Goal: Task Accomplishment & Management: Complete application form

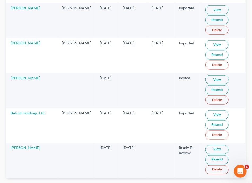
scroll to position [688, 0]
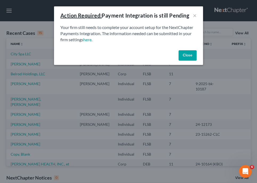
drag, startPoint x: 192, startPoint y: 54, endPoint x: 192, endPoint y: 59, distance: 5.3
click at [192, 55] on button "Close" at bounding box center [187, 55] width 18 height 11
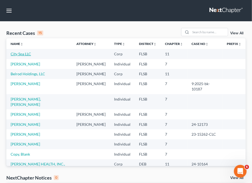
click at [19, 53] on link "City Spa LLC" at bounding box center [21, 54] width 20 height 5
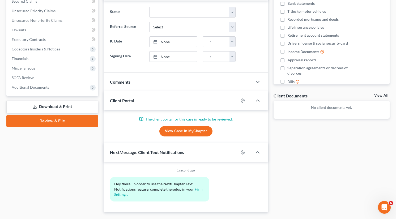
scroll to position [119, 0]
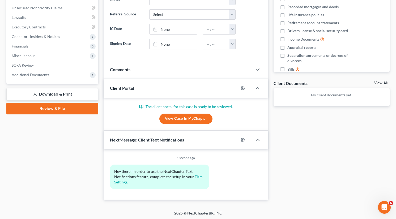
click at [53, 93] on link "Download & Print" at bounding box center [52, 94] width 92 height 12
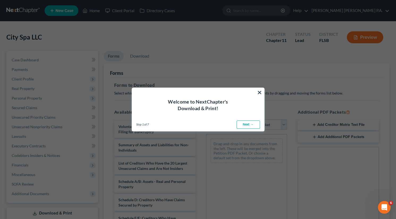
click at [247, 125] on link "Next →" at bounding box center [248, 125] width 23 height 8
select select "0"
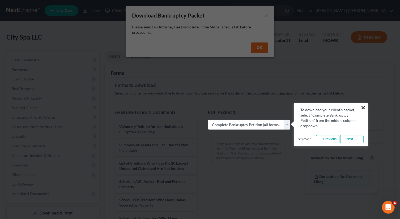
click at [252, 108] on button "×" at bounding box center [363, 107] width 5 height 8
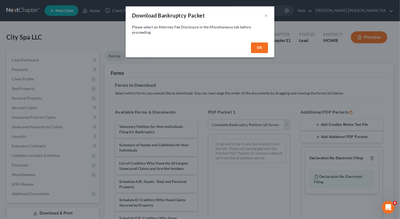
click at [252, 48] on button "OK" at bounding box center [259, 47] width 17 height 11
select select
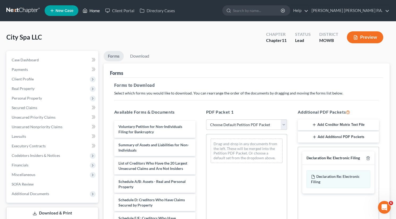
click at [93, 10] on link "Home" at bounding box center [91, 11] width 23 height 10
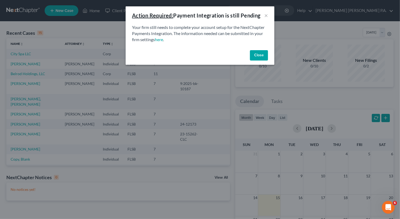
click at [252, 52] on button "Close" at bounding box center [259, 55] width 18 height 11
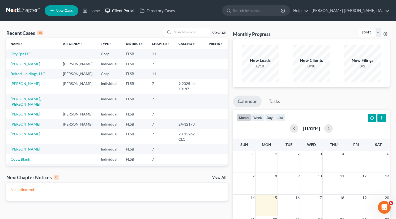
click at [117, 11] on link "Client Portal" at bounding box center [120, 11] width 35 height 10
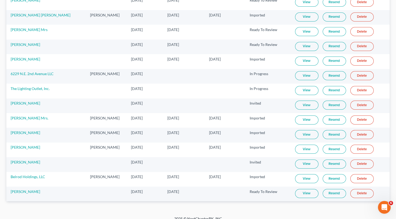
scroll to position [212, 0]
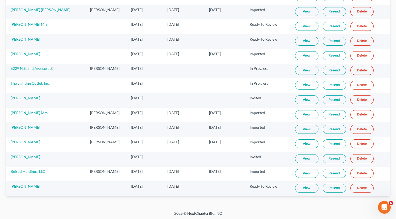
click at [29, 182] on link "[PERSON_NAME]" at bounding box center [25, 186] width 29 height 5
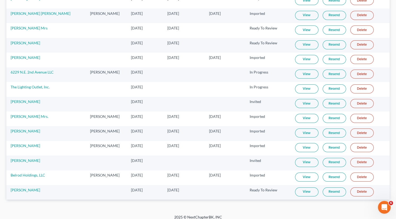
scroll to position [212, 0]
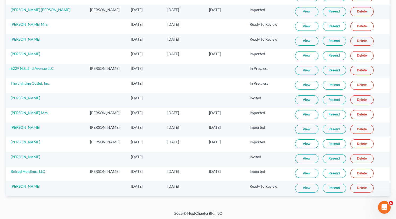
click at [252, 182] on link "View" at bounding box center [306, 188] width 23 height 9
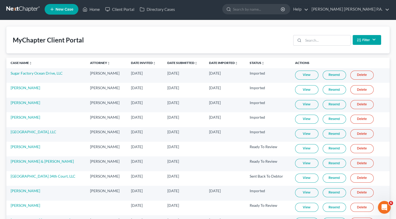
scroll to position [0, 0]
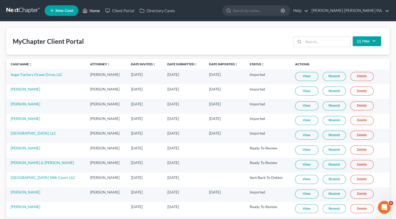
click at [99, 10] on link "Home" at bounding box center [91, 11] width 23 height 10
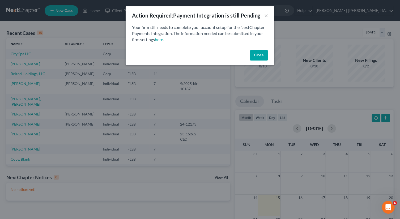
click at [252, 56] on button "Close" at bounding box center [259, 55] width 18 height 11
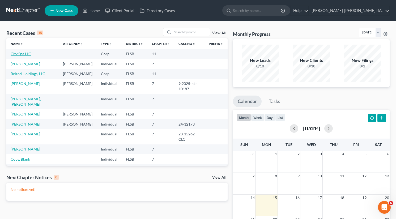
click at [19, 53] on link "City Spa LLC" at bounding box center [21, 54] width 20 height 5
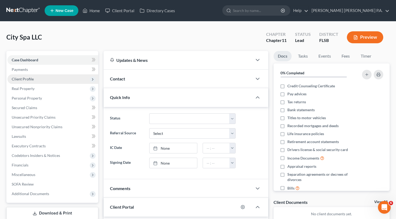
click at [34, 80] on span "Client Profile" at bounding box center [52, 79] width 91 height 10
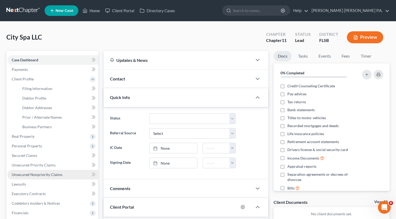
click at [41, 174] on span "Unsecured Nonpriority Claims" at bounding box center [37, 174] width 51 height 5
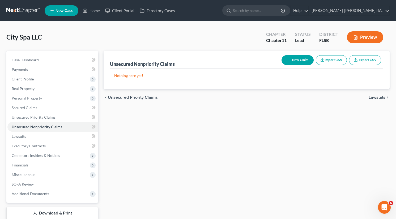
click at [252, 61] on button "Import CSV" at bounding box center [331, 60] width 31 height 10
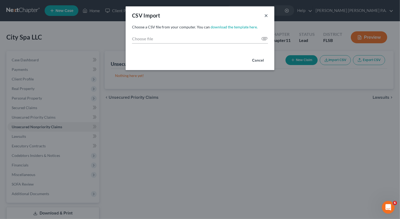
click at [252, 16] on button "×" at bounding box center [266, 15] width 4 height 6
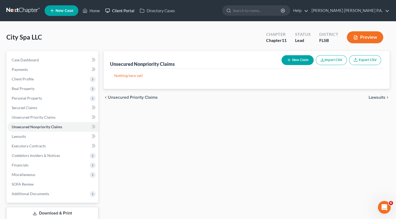
click at [116, 9] on link "Client Portal" at bounding box center [120, 11] width 35 height 10
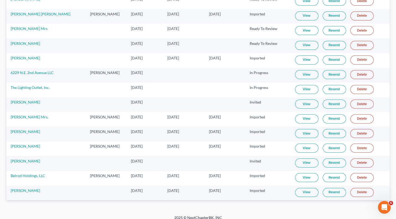
scroll to position [212, 0]
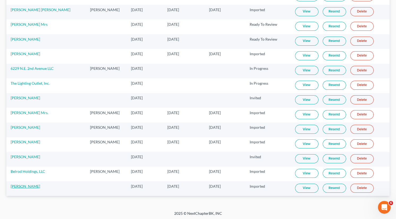
click at [33, 182] on link "[PERSON_NAME]" at bounding box center [25, 186] width 29 height 5
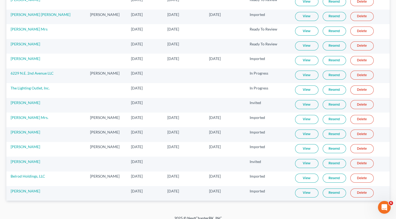
scroll to position [212, 0]
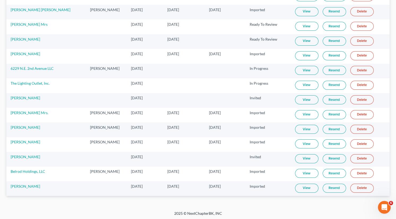
click at [252, 182] on link "View" at bounding box center [306, 188] width 23 height 9
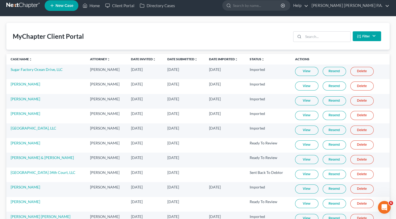
scroll to position [0, 0]
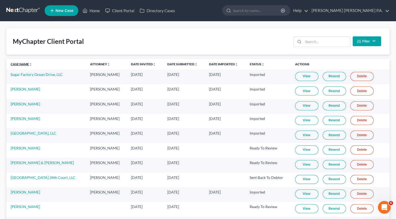
click at [25, 65] on link "Case Name unfold_more expand_more expand_less" at bounding box center [22, 64] width 22 height 4
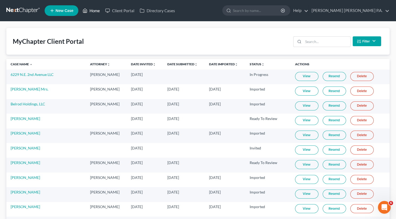
drag, startPoint x: 92, startPoint y: 9, endPoint x: 125, endPoint y: 43, distance: 47.7
click at [92, 9] on link "Home" at bounding box center [91, 11] width 23 height 10
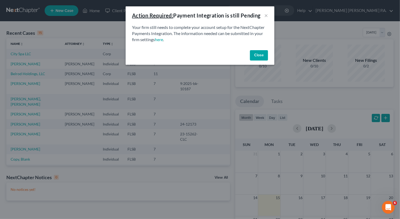
drag, startPoint x: 264, startPoint y: 54, endPoint x: 246, endPoint y: 63, distance: 20.1
click at [252, 54] on button "Close" at bounding box center [259, 55] width 18 height 11
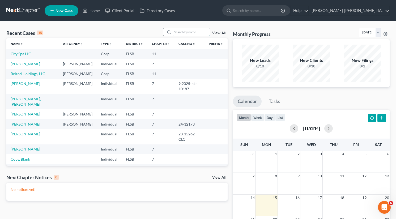
click at [187, 32] on input "search" at bounding box center [191, 32] width 37 height 8
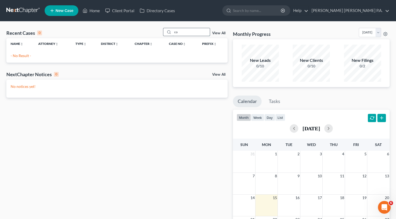
type input "c"
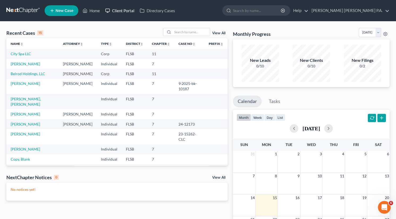
click at [119, 9] on link "Client Portal" at bounding box center [120, 11] width 35 height 10
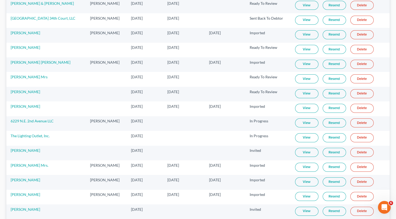
scroll to position [212, 0]
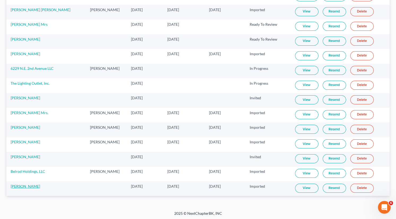
click at [23, 182] on link "[PERSON_NAME]" at bounding box center [25, 186] width 29 height 5
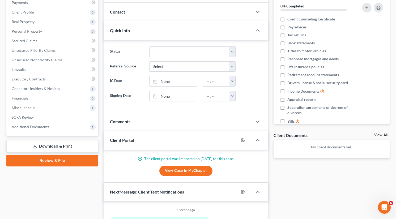
scroll to position [119, 0]
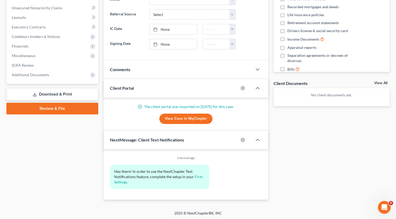
click at [194, 119] on link "View Case in MyChapter" at bounding box center [185, 119] width 53 height 11
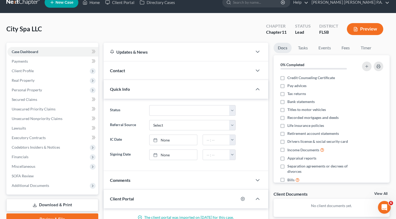
scroll to position [0, 0]
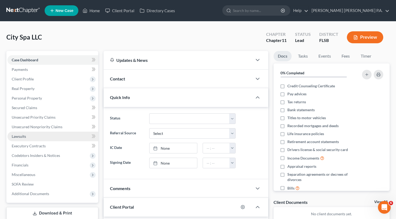
click at [23, 134] on span "Lawsuits" at bounding box center [19, 136] width 14 height 5
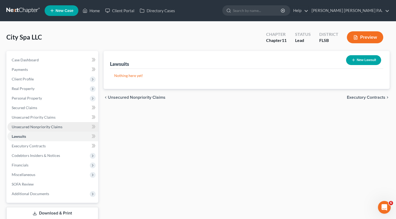
click at [20, 123] on link "Unsecured Nonpriority Claims" at bounding box center [52, 127] width 91 height 10
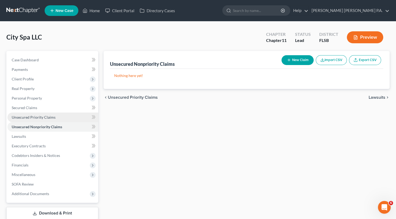
click at [22, 117] on span "Unsecured Priority Claims" at bounding box center [34, 117] width 44 height 5
click at [252, 82] on div "Nothing here yet!" at bounding box center [246, 79] width 273 height 20
click at [27, 128] on span "Unsecured Nonpriority Claims" at bounding box center [37, 127] width 51 height 5
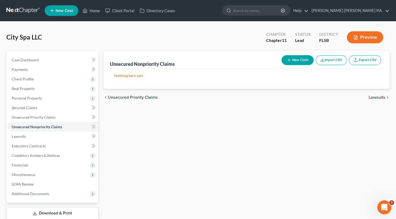
click at [384, 208] on icon "Open Intercom Messenger" at bounding box center [383, 206] width 9 height 9
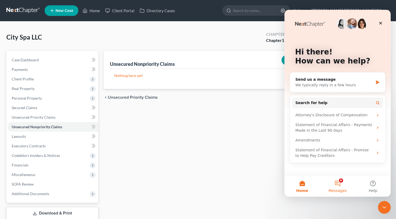
click at [338, 185] on button "6 Messages" at bounding box center [337, 186] width 35 height 21
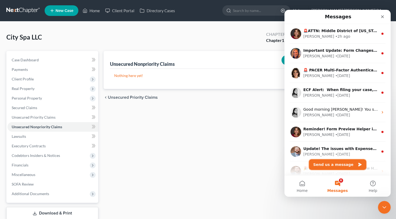
click at [340, 163] on button "Send us a message" at bounding box center [337, 164] width 57 height 11
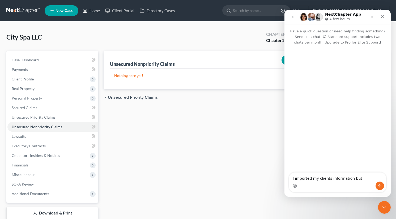
click at [100, 9] on link "Home" at bounding box center [91, 11] width 23 height 10
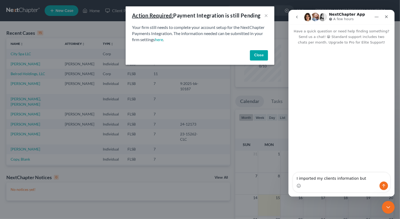
click at [259, 51] on button "Close" at bounding box center [259, 55] width 18 height 11
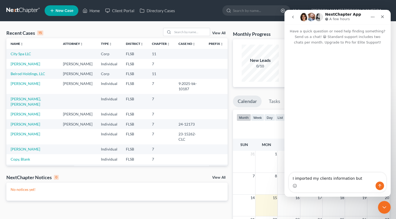
click at [73, 53] on td at bounding box center [78, 54] width 38 height 10
click at [357, 180] on textarea "I imported my clients information but" at bounding box center [337, 177] width 97 height 9
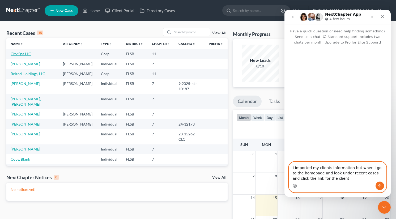
type textarea "I imported my clients information but when i go to the homepage and look under …"
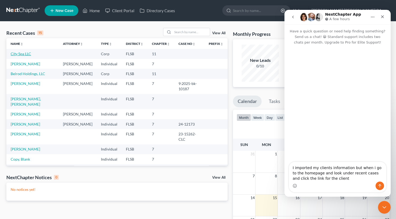
click at [27, 54] on link "City Spa LLC" at bounding box center [21, 54] width 20 height 5
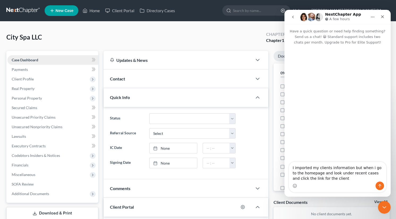
click at [32, 61] on span "Case Dashboard" at bounding box center [25, 60] width 27 height 5
click at [21, 61] on span "Case Dashboard" at bounding box center [25, 60] width 27 height 5
click at [20, 79] on span "Client Profile" at bounding box center [23, 79] width 22 height 5
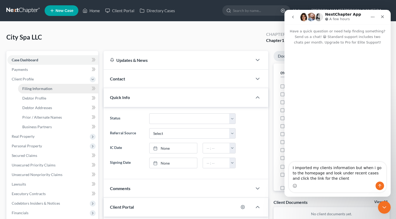
click at [45, 90] on span "Filing Information" at bounding box center [37, 88] width 30 height 5
select select "1"
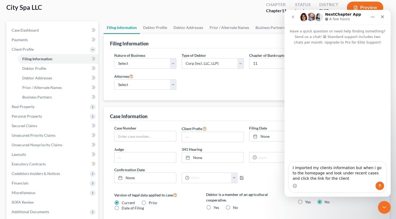
scroll to position [27, 0]
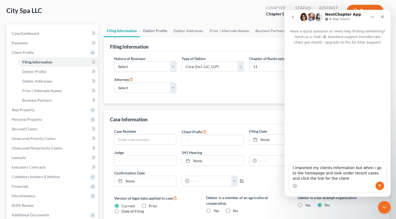
click at [161, 29] on link "Debtor Profile" at bounding box center [155, 30] width 30 height 13
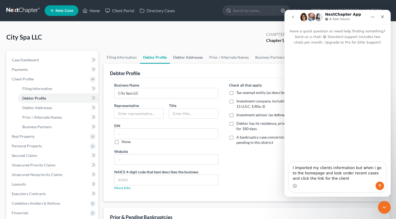
click at [183, 61] on link "Debtor Addresses" at bounding box center [188, 57] width 36 height 13
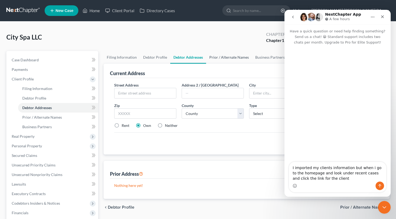
click at [214, 58] on link "Prior / Alternate Names" at bounding box center [229, 57] width 46 height 13
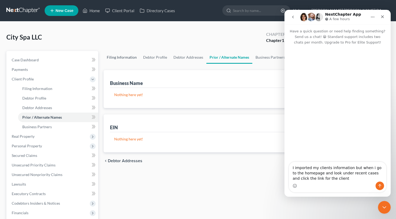
click at [120, 60] on link "Filing Information" at bounding box center [122, 57] width 36 height 13
select select "1"
select select "17"
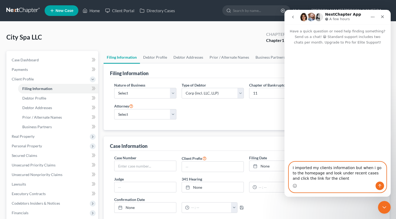
click at [331, 178] on textarea "I imported my clients information but when i go to the homepage and look under …" at bounding box center [337, 172] width 97 height 20
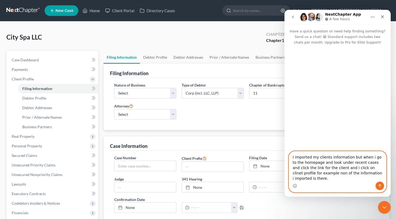
click at [349, 173] on textarea "I imported my clients information but when i go to the homepage and look under …" at bounding box center [337, 166] width 97 height 30
type textarea "I imported my clients information but when i go to the homepage and look under …"
click at [382, 185] on button "Send a message…" at bounding box center [379, 186] width 8 height 8
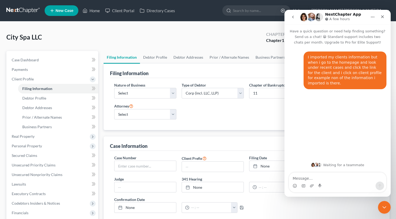
click at [185, 16] on ul "New Case Home Client Portal Directory Cases - No Result - See all results Or Pr…" at bounding box center [217, 11] width 345 height 14
click at [165, 10] on link "Directory Cases" at bounding box center [157, 11] width 41 height 10
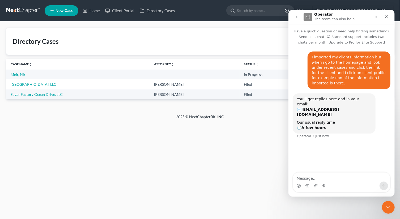
click at [274, 153] on div "Home New Case Client Portal Directory Cases [PERSON_NAME] [PERSON_NAME] P.A. [E…" at bounding box center [200, 109] width 400 height 219
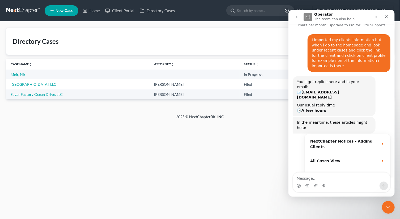
scroll to position [19, 0]
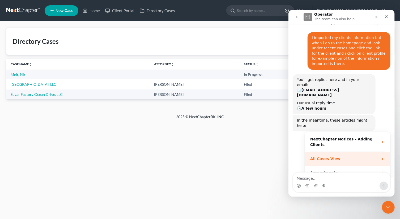
click at [331, 157] on strong "All Cases View" at bounding box center [325, 159] width 30 height 4
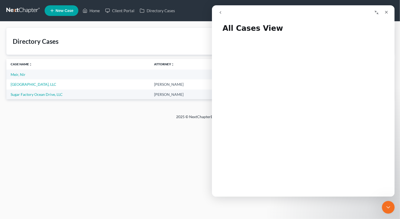
scroll to position [27, 0]
click at [10, 126] on div "Home New Case Client Portal Directory Cases [PERSON_NAME] [PERSON_NAME] P.A. [E…" at bounding box center [200, 109] width 400 height 219
click at [91, 13] on link "Home" at bounding box center [91, 11] width 23 height 10
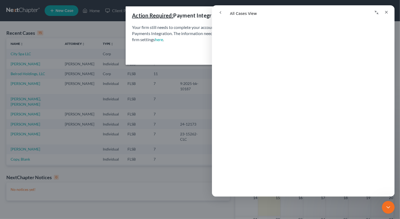
click at [194, 50] on div "Close" at bounding box center [200, 56] width 149 height 17
drag, startPoint x: 185, startPoint y: 9, endPoint x: 16, endPoint y: 2, distance: 168.5
click at [185, 9] on div "Action Required: Payment Integration is still Pending ×" at bounding box center [200, 15] width 149 height 18
click at [346, 9] on div "Intercom messenger" at bounding box center [348, 12] width 86 height 10
click at [379, 11] on button "Collapse window" at bounding box center [376, 12] width 10 height 10
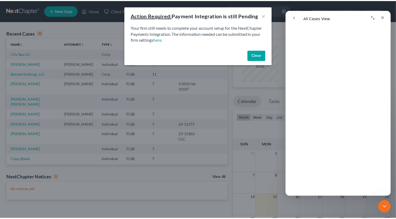
scroll to position [25, 0]
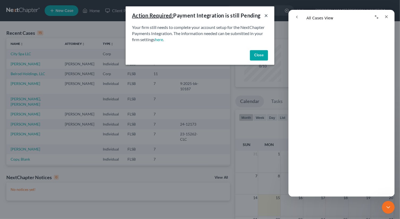
click at [266, 14] on button "×" at bounding box center [266, 15] width 4 height 6
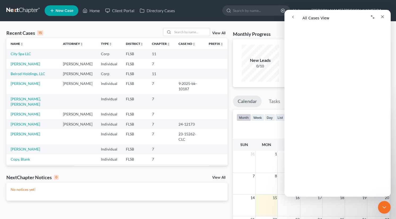
click at [219, 32] on link "View All" at bounding box center [218, 33] width 13 height 4
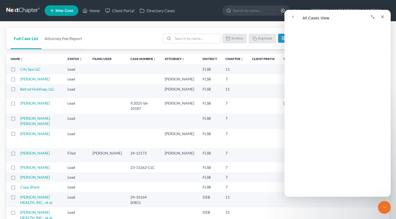
scroll to position [27, 0]
click at [375, 17] on div "Intercom messenger" at bounding box center [364, 17] width 48 height 10
click at [373, 17] on icon "Expand window" at bounding box center [372, 17] width 4 height 4
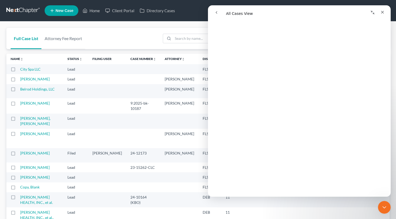
click at [372, 11] on icon "Collapse window" at bounding box center [372, 12] width 4 height 4
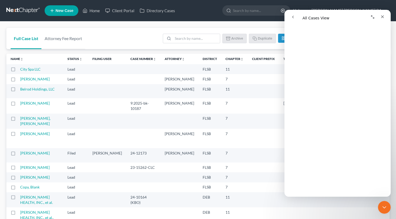
click at [216, 16] on ul "New Case Home Client Portal Directory Cases - No Result - See all results Or Pr…" at bounding box center [217, 11] width 345 height 14
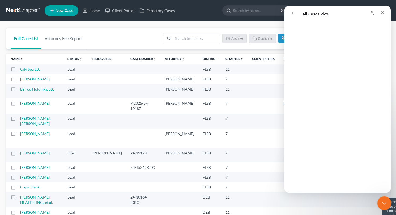
click at [381, 202] on icon "Close Intercom Messenger" at bounding box center [383, 202] width 6 height 6
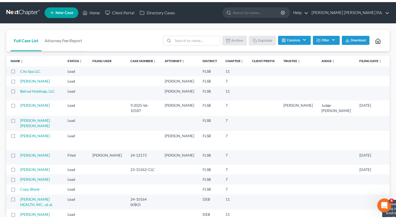
scroll to position [0, 0]
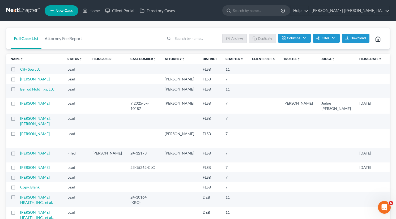
click at [144, 41] on div "Full Case List Attorney Fee Report Batch Download Archive Un-archive Duplicate …" at bounding box center [197, 39] width 383 height 22
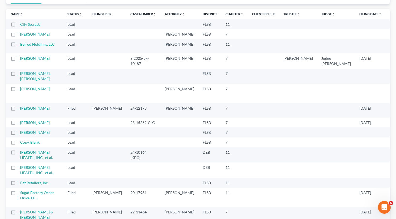
scroll to position [18, 0]
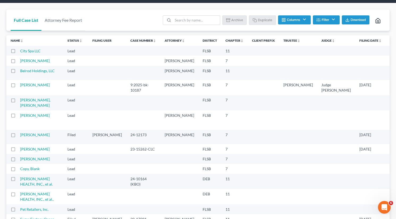
click at [37, 53] on td "City Spa LLC" at bounding box center [41, 51] width 43 height 10
click at [18, 52] on label at bounding box center [18, 52] width 0 height 0
click at [20, 50] on input "checkbox" at bounding box center [21, 49] width 3 height 3
checkbox input "true"
click at [387, 208] on div "Open Intercom Messenger" at bounding box center [384, 207] width 18 height 18
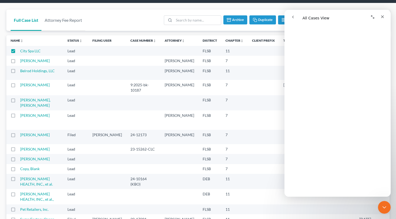
scroll to position [132, 0]
drag, startPoint x: 388, startPoint y: 69, endPoint x: 676, endPoint y: 102, distance: 289.5
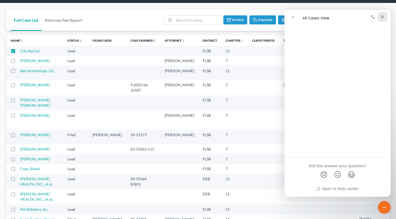
click at [380, 15] on div "Close" at bounding box center [383, 17] width 10 height 10
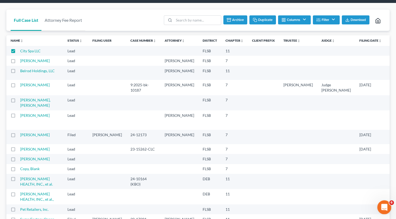
click at [384, 210] on icon "Open Intercom Messenger" at bounding box center [383, 206] width 9 height 9
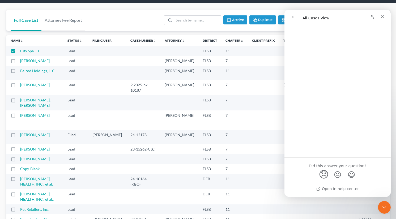
click at [321, 177] on span "😞" at bounding box center [324, 175] width 10 height 14
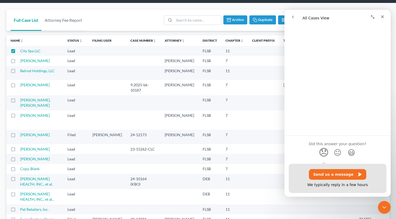
scroll to position [941, 0]
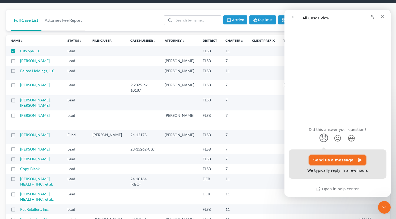
click at [334, 161] on button "Send us a message" at bounding box center [337, 160] width 57 height 11
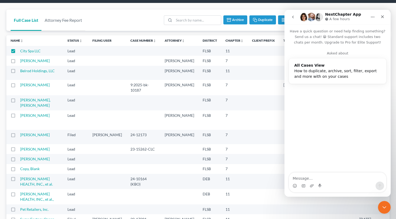
click at [330, 182] on div "Intercom messenger" at bounding box center [337, 186] width 97 height 8
click at [295, 179] on textarea "Message…" at bounding box center [337, 177] width 97 height 9
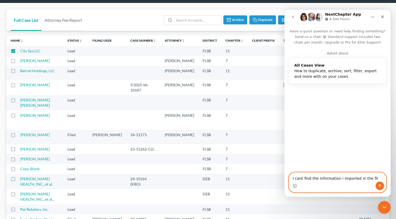
type textarea "I cant find the information i imported in the file"
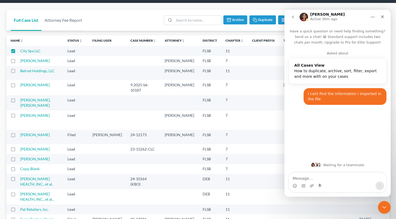
click at [19, 54] on td at bounding box center [13, 51] width 14 height 10
drag, startPoint x: 13, startPoint y: 51, endPoint x: 21, endPoint y: 37, distance: 15.7
click at [18, 52] on label at bounding box center [18, 52] width 0 height 0
click at [20, 51] on input "checkbox" at bounding box center [21, 49] width 3 height 3
checkbox input "false"
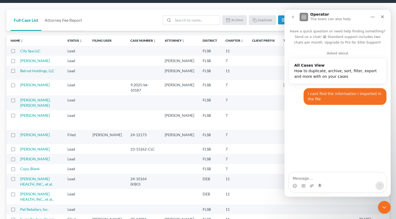
click at [28, 23] on link "Full Case List" at bounding box center [26, 20] width 31 height 21
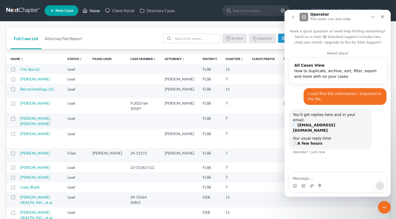
click at [93, 9] on link "Home" at bounding box center [91, 11] width 23 height 10
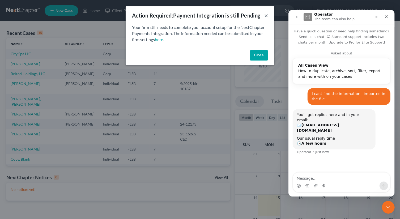
click at [267, 15] on button "×" at bounding box center [266, 15] width 4 height 6
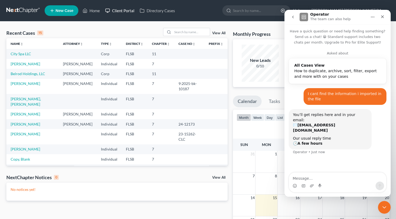
click at [126, 12] on link "Client Portal" at bounding box center [120, 11] width 35 height 10
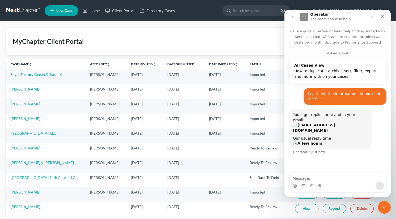
click at [20, 61] on th "Case Name unfold_more expand_more expand_less" at bounding box center [45, 64] width 79 height 11
click at [18, 65] on link "Case Name unfold_more expand_more expand_less" at bounding box center [22, 64] width 22 height 4
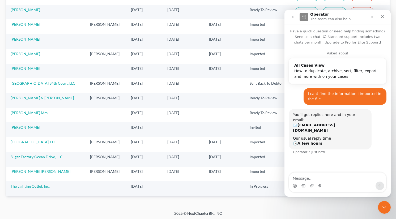
scroll to position [185, 0]
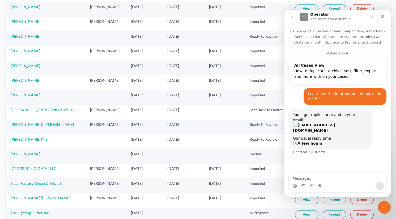
click at [254, 66] on td "Imported" at bounding box center [267, 68] width 45 height 15
click at [382, 16] on icon "Close" at bounding box center [382, 16] width 3 height 3
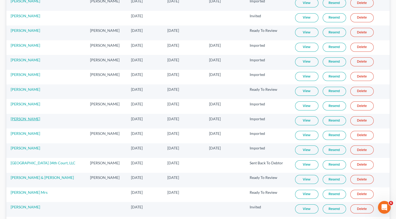
scroll to position [212, 0]
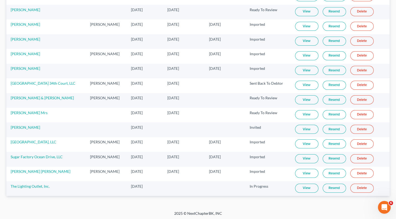
click at [301, 39] on link "View" at bounding box center [306, 41] width 23 height 9
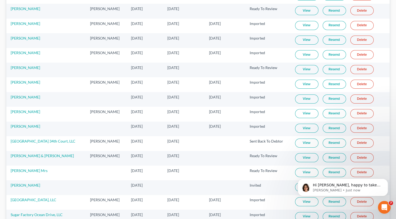
scroll to position [159, 0]
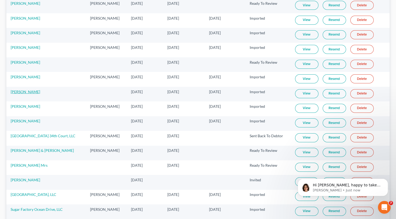
click at [21, 91] on link "[PERSON_NAME]" at bounding box center [25, 91] width 29 height 5
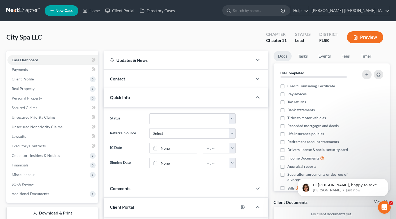
click at [164, 68] on div "Updates & News" at bounding box center [178, 60] width 149 height 18
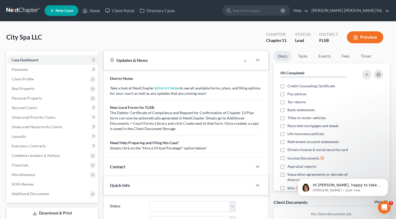
click at [164, 68] on div "Updates & News" at bounding box center [173, 60] width 138 height 18
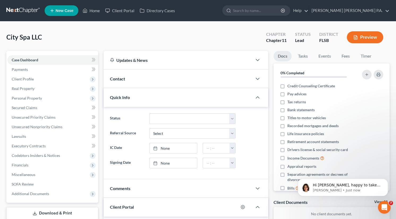
click at [141, 77] on div "Contact" at bounding box center [178, 79] width 149 height 18
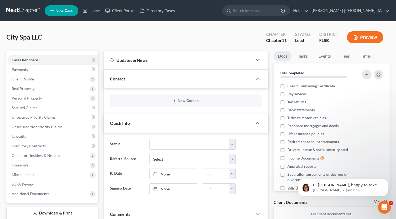
click at [141, 77] on div "Contact" at bounding box center [178, 79] width 149 height 18
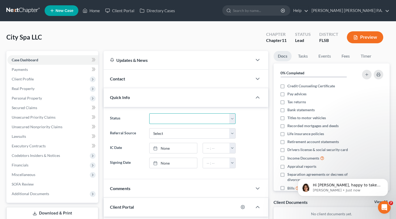
click at [176, 119] on select "Discharged Discharged & Reported Discharge Litigation Dismissal Notice Dismisse…" at bounding box center [192, 118] width 86 height 11
click at [177, 119] on select "Discharged Discharged & Reported Discharge Litigation Dismissal Notice Dismisse…" at bounding box center [192, 118] width 86 height 11
click at [173, 132] on select "Select Word Of Mouth Previous Clients Direct Mail Website Google Search Modern …" at bounding box center [192, 133] width 86 height 11
click at [20, 80] on span "Client Profile" at bounding box center [23, 79] width 22 height 5
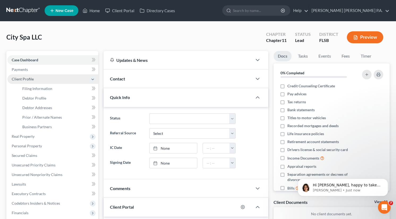
click at [31, 80] on span "Client Profile" at bounding box center [23, 79] width 22 height 5
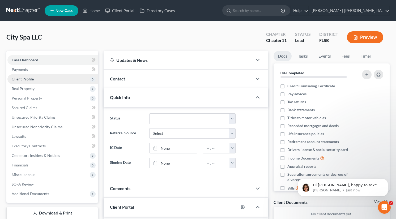
click at [29, 82] on span "Client Profile" at bounding box center [52, 79] width 91 height 10
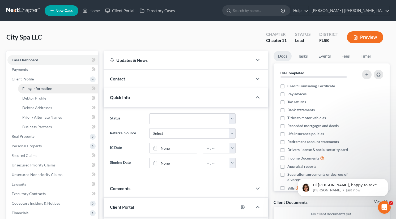
click at [33, 88] on span "Filing Information" at bounding box center [37, 88] width 30 height 5
select select "1"
select select "17"
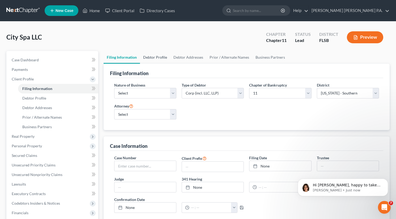
click at [151, 58] on link "Debtor Profile" at bounding box center [155, 57] width 30 height 13
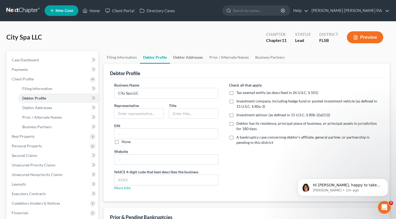
click at [183, 55] on link "Debtor Addresses" at bounding box center [188, 57] width 36 height 13
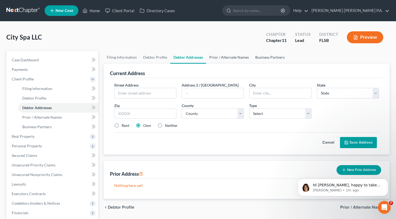
drag, startPoint x: 230, startPoint y: 55, endPoint x: 252, endPoint y: 55, distance: 21.8
click at [231, 55] on link "Prior / Alternate Names" at bounding box center [229, 57] width 46 height 13
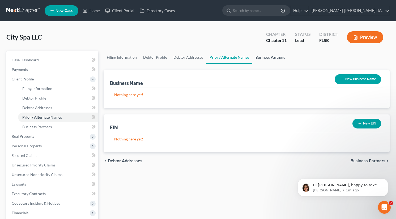
click at [268, 55] on link "Business Partners" at bounding box center [270, 57] width 36 height 13
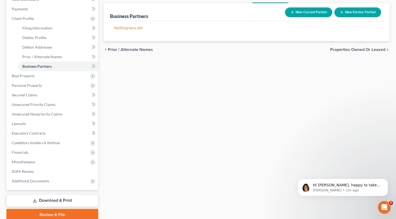
scroll to position [82, 0]
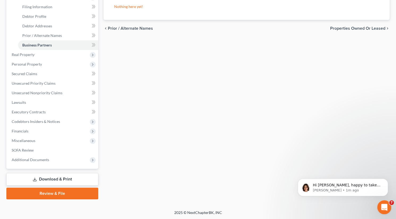
click at [381, 207] on icon "Open Intercom Messenger" at bounding box center [383, 206] width 9 height 9
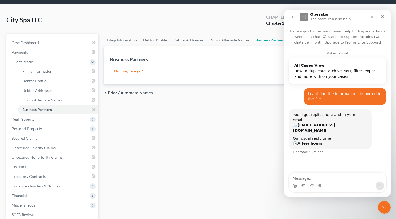
scroll to position [27, 0]
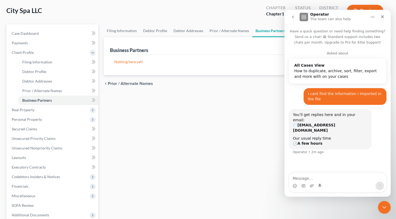
drag, startPoint x: 232, startPoint y: 76, endPoint x: 255, endPoint y: 89, distance: 26.4
click at [233, 76] on div "chevron_left Prior / Alternate Names Properties Owned or Leased chevron_right" at bounding box center [247, 83] width 286 height 17
drag, startPoint x: 384, startPoint y: 16, endPoint x: 652, endPoint y: 61, distance: 272.4
click at [384, 16] on icon "Close" at bounding box center [382, 17] width 4 height 4
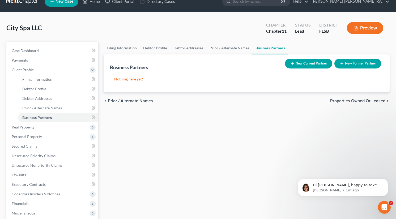
scroll to position [0, 0]
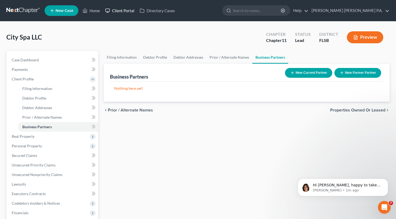
click at [110, 8] on icon at bounding box center [107, 10] width 5 height 6
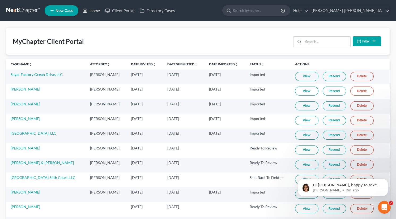
click at [93, 6] on link "Home" at bounding box center [91, 11] width 23 height 10
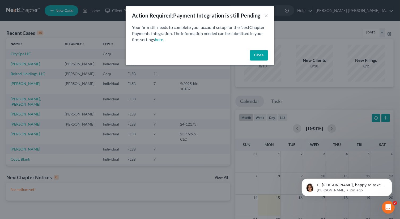
click at [262, 55] on button "Close" at bounding box center [259, 55] width 18 height 11
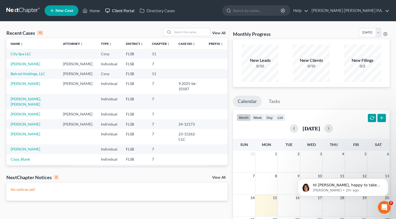
click at [136, 12] on link "Client Portal" at bounding box center [120, 11] width 35 height 10
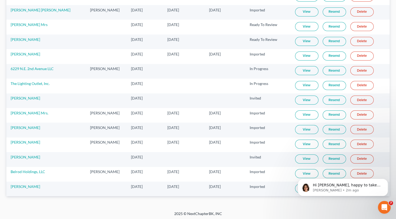
scroll to position [212, 0]
click at [275, 205] on div "MyChapter Client Portal Filter Status Filter... Invited In Progress Ready To Re…" at bounding box center [198, 10] width 396 height 401
click at [385, 181] on icon "Dismiss notification" at bounding box center [386, 180] width 3 height 3
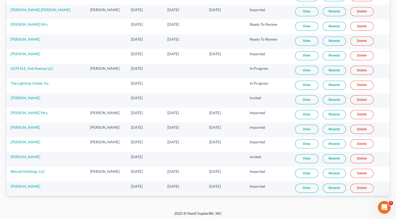
click at [309, 188] on link "View" at bounding box center [306, 188] width 23 height 9
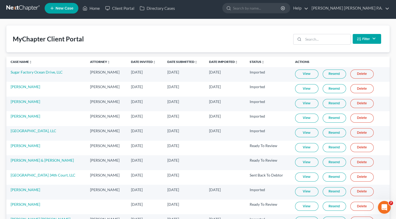
scroll to position [0, 0]
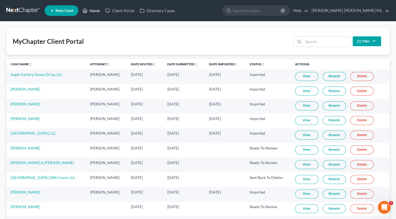
click at [94, 10] on link "Home" at bounding box center [91, 11] width 23 height 10
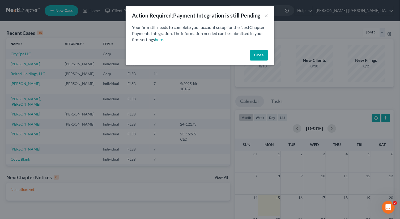
drag, startPoint x: 263, startPoint y: 52, endPoint x: 257, endPoint y: 57, distance: 8.6
click at [263, 53] on button "Close" at bounding box center [259, 55] width 18 height 11
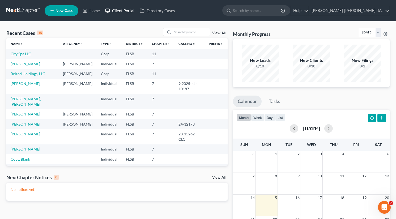
click at [119, 9] on link "Client Portal" at bounding box center [120, 11] width 35 height 10
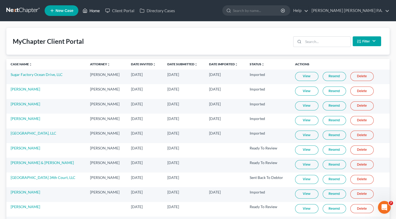
drag, startPoint x: 87, startPoint y: 11, endPoint x: 91, endPoint y: 12, distance: 4.6
click at [87, 11] on icon at bounding box center [85, 10] width 5 height 6
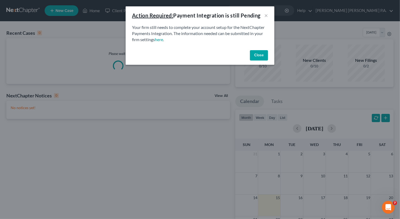
drag, startPoint x: 258, startPoint y: 50, endPoint x: 262, endPoint y: 56, distance: 6.8
click at [259, 50] on div "Close" at bounding box center [200, 56] width 149 height 17
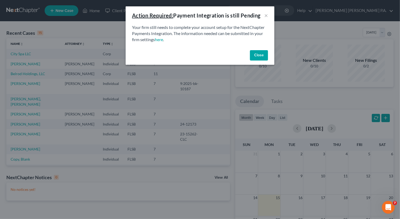
click at [255, 53] on button "Close" at bounding box center [259, 55] width 18 height 11
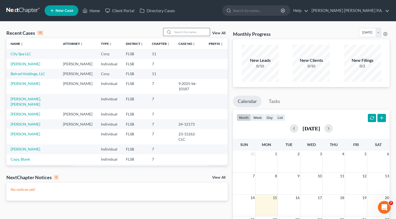
click at [180, 33] on input "search" at bounding box center [191, 32] width 37 height 8
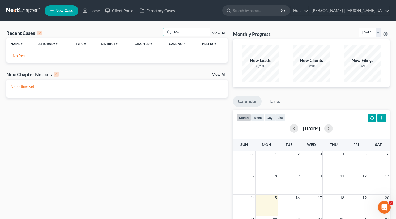
type input "M"
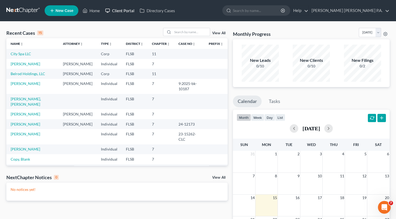
click at [127, 11] on link "Client Portal" at bounding box center [120, 11] width 35 height 10
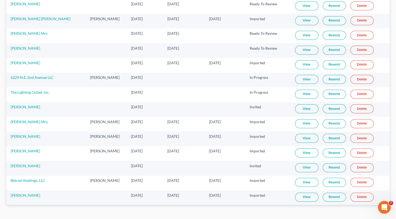
scroll to position [212, 0]
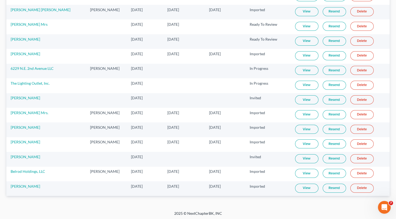
click at [308, 187] on link "View" at bounding box center [306, 188] width 23 height 9
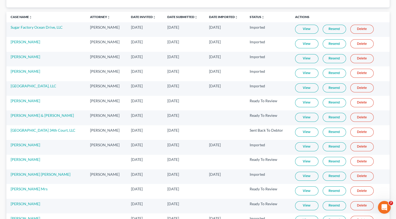
scroll to position [0, 0]
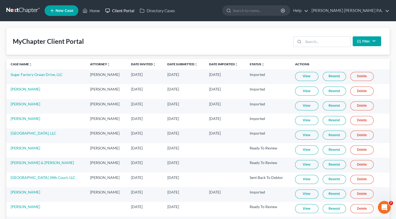
click at [126, 12] on link "Client Portal" at bounding box center [120, 11] width 35 height 10
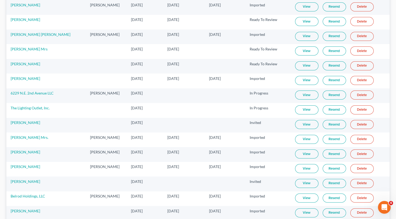
scroll to position [212, 0]
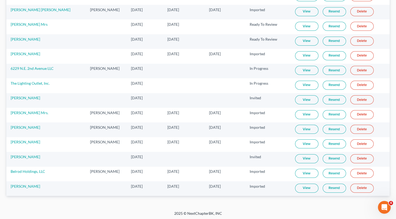
click at [301, 187] on link "View" at bounding box center [306, 188] width 23 height 9
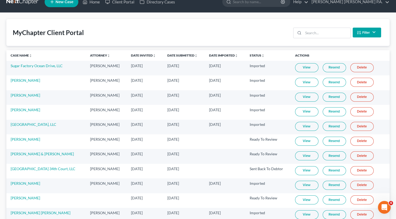
scroll to position [0, 0]
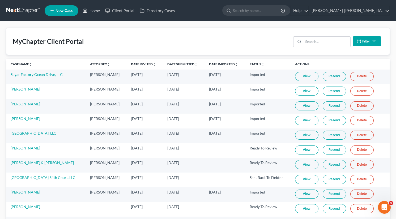
drag, startPoint x: 89, startPoint y: 12, endPoint x: 93, endPoint y: 23, distance: 11.7
click at [90, 12] on link "Home" at bounding box center [91, 11] width 23 height 10
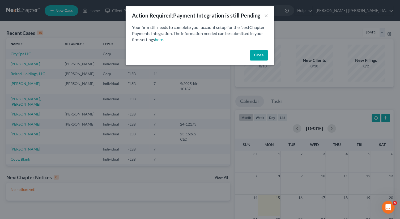
click at [260, 56] on button "Close" at bounding box center [259, 55] width 18 height 11
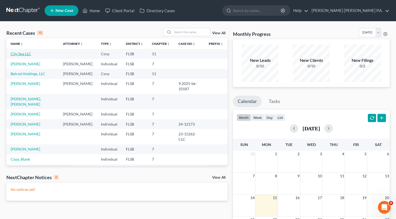
click at [23, 54] on link "City Spa LLC" at bounding box center [21, 54] width 20 height 5
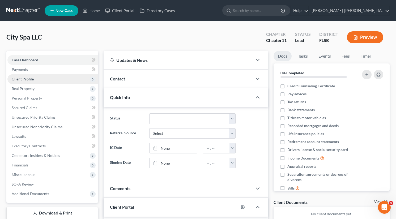
click at [66, 78] on span "Client Profile" at bounding box center [52, 79] width 91 height 10
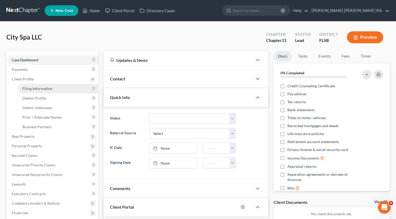
click at [49, 89] on span "Filing Information" at bounding box center [37, 88] width 30 height 5
select select "1"
select select "17"
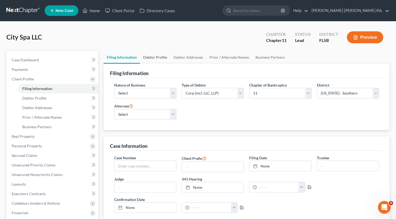
click at [159, 56] on link "Debtor Profile" at bounding box center [155, 57] width 30 height 13
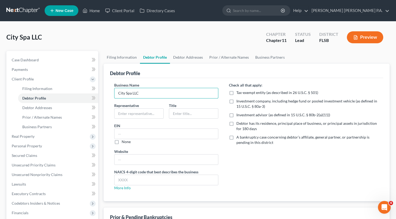
drag, startPoint x: 150, startPoint y: 92, endPoint x: 108, endPoint y: 93, distance: 42.8
click at [108, 93] on div "Debtor Profile Business Name City Spa LLC Representative Title EIN None Website…" at bounding box center [247, 133] width 286 height 138
type input "M"
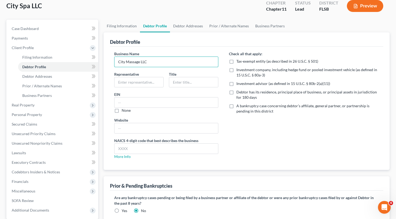
scroll to position [29, 0]
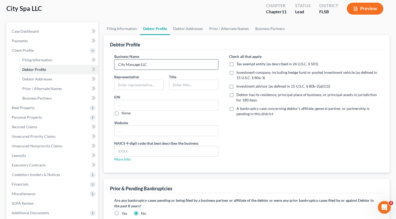
click at [139, 65] on input "City Massage LLC" at bounding box center [166, 64] width 104 height 10
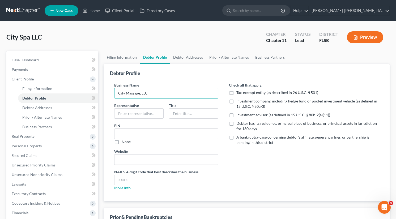
scroll to position [0, 0]
type input "City Massage, LLC"
click at [132, 109] on input "text" at bounding box center [138, 114] width 49 height 10
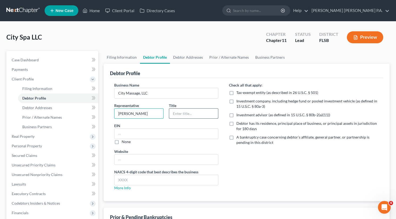
type input "[PERSON_NAME]"
click at [198, 113] on input "text" at bounding box center [193, 114] width 49 height 10
type input "Authorized Member"
click at [194, 58] on link "Debtor Addresses" at bounding box center [188, 57] width 36 height 13
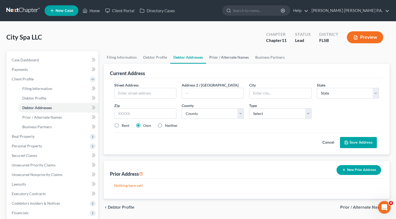
click at [224, 57] on link "Prior / Alternate Names" at bounding box center [229, 57] width 46 height 13
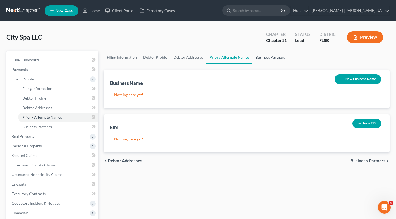
click at [261, 58] on link "Business Partners" at bounding box center [270, 57] width 36 height 13
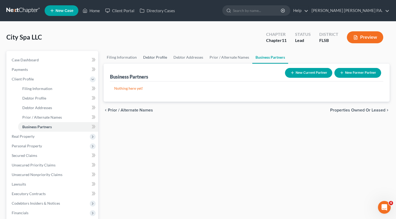
click at [149, 55] on link "Debtor Profile" at bounding box center [155, 57] width 30 height 13
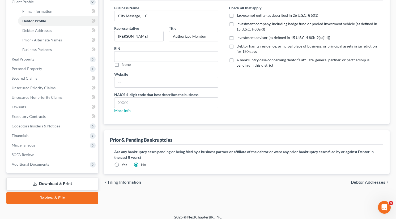
scroll to position [82, 0]
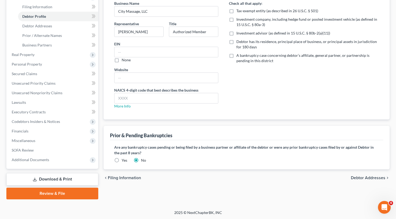
click at [372, 176] on span "Debtor Addresses" at bounding box center [368, 178] width 35 height 4
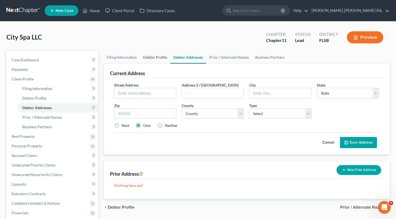
click at [155, 56] on link "Debtor Profile" at bounding box center [155, 57] width 30 height 13
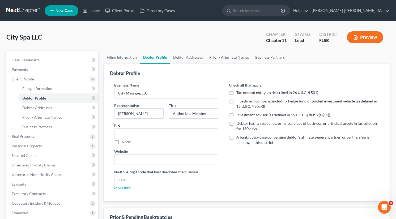
click at [228, 57] on link "Prior / Alternate Names" at bounding box center [229, 57] width 46 height 13
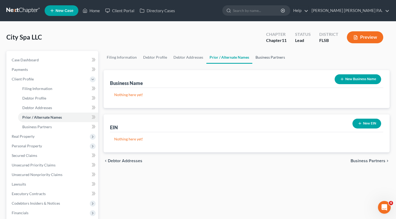
click at [267, 58] on link "Business Partners" at bounding box center [270, 57] width 36 height 13
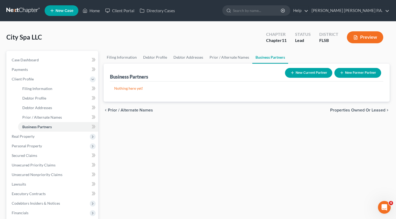
click at [56, 10] on span "New Case" at bounding box center [65, 11] width 18 height 4
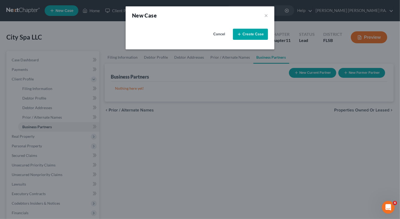
select select "17"
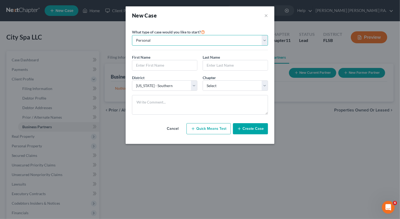
click at [185, 39] on select "Personal Business" at bounding box center [200, 40] width 136 height 11
select select "1"
click at [132, 35] on select "Personal Business" at bounding box center [200, 40] width 136 height 11
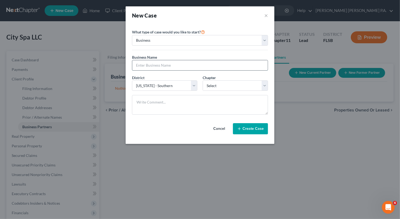
click at [152, 65] on input "text" at bounding box center [199, 65] width 135 height 10
type input "City Massage, LLC"
click at [210, 85] on select "Select 7 11 12" at bounding box center [235, 85] width 65 height 11
select select "1"
click at [203, 80] on select "Select 7 11 12" at bounding box center [235, 85] width 65 height 11
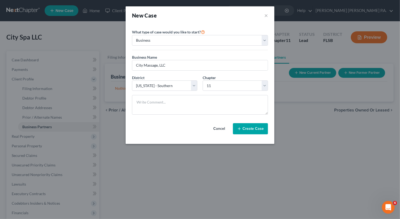
click at [239, 130] on icon "button" at bounding box center [239, 129] width 4 height 4
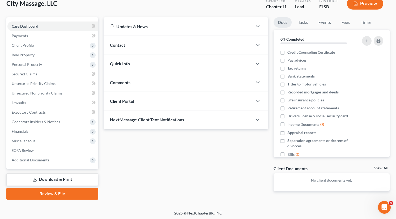
scroll to position [34, 0]
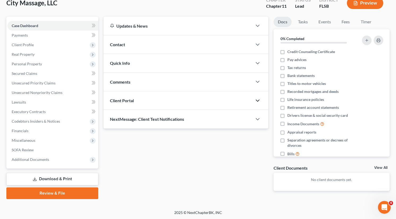
click at [254, 101] on icon "button" at bounding box center [257, 100] width 6 height 6
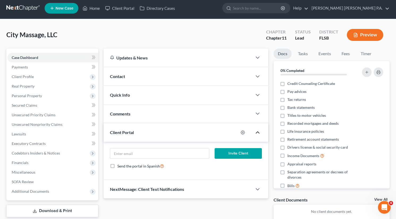
scroll to position [0, 0]
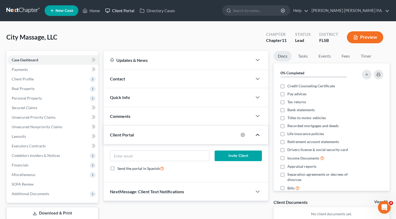
click at [127, 11] on link "Client Portal" at bounding box center [120, 11] width 35 height 10
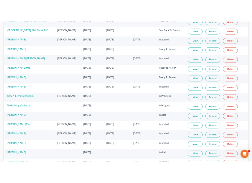
scroll to position [212, 0]
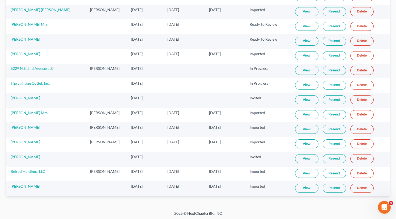
click at [305, 188] on link "View" at bounding box center [306, 188] width 23 height 9
